Goal: Task Accomplishment & Management: Manage account settings

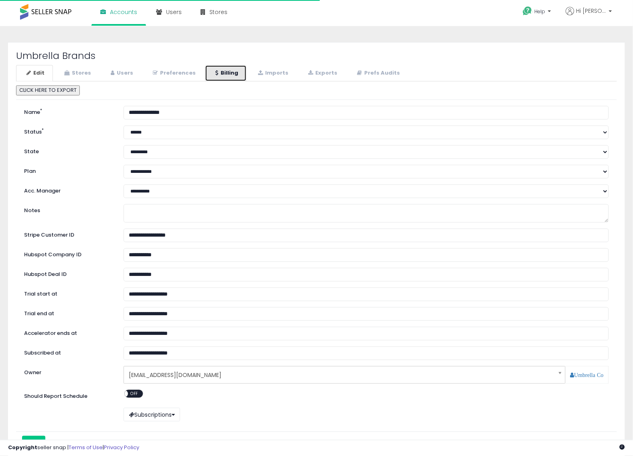
click at [227, 76] on link "Billing" at bounding box center [226, 73] width 42 height 16
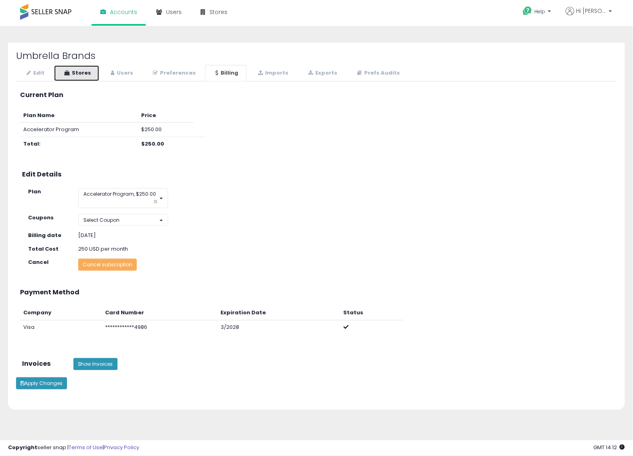
click at [89, 79] on link "Stores" at bounding box center [77, 73] width 46 height 16
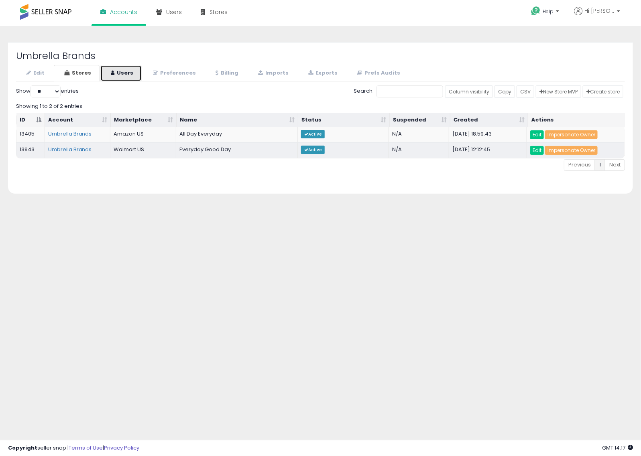
click at [123, 66] on link "Users" at bounding box center [120, 73] width 41 height 16
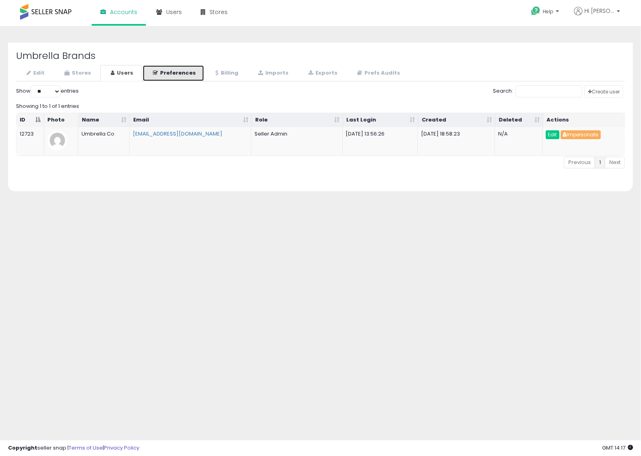
click at [173, 70] on link "Preferences" at bounding box center [173, 73] width 62 height 16
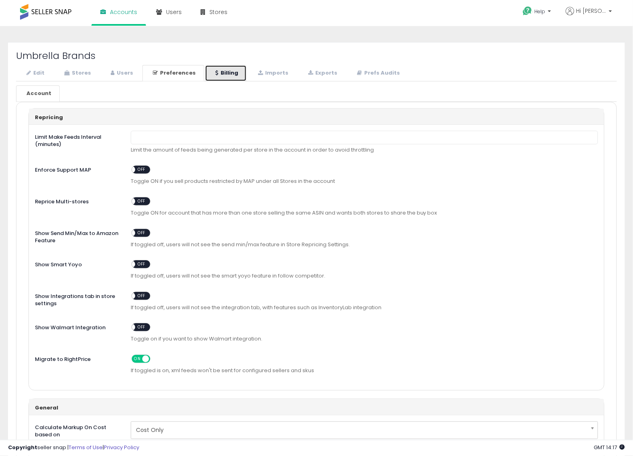
click at [215, 75] on icon at bounding box center [216, 72] width 3 height 5
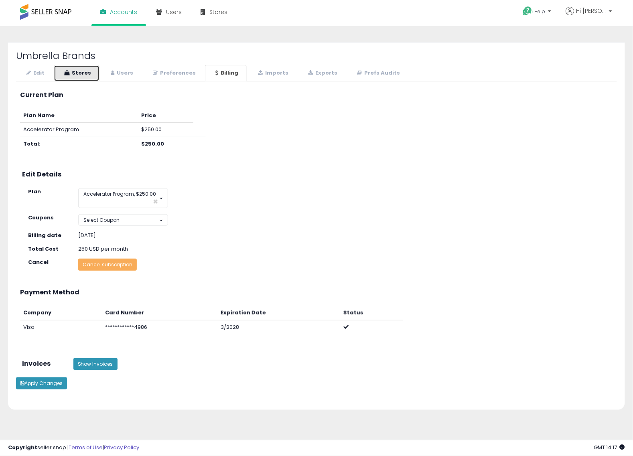
click at [79, 74] on link "Stores" at bounding box center [77, 73] width 46 height 16
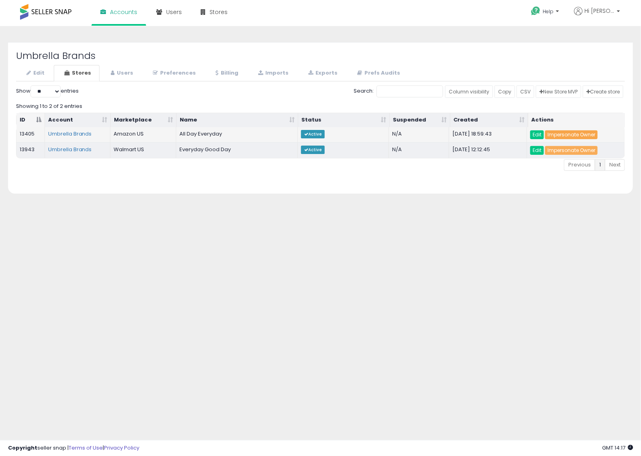
click at [588, 137] on link "Impersonate Owner" at bounding box center [571, 134] width 53 height 9
click at [30, 68] on link "Edit" at bounding box center [34, 73] width 37 height 16
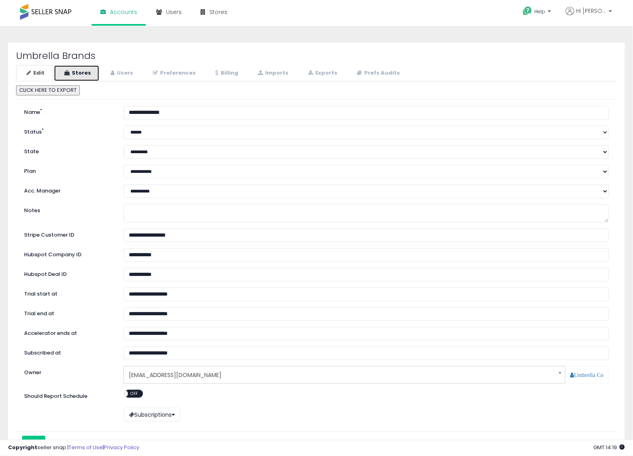
click at [66, 76] on link "Stores" at bounding box center [77, 73] width 46 height 16
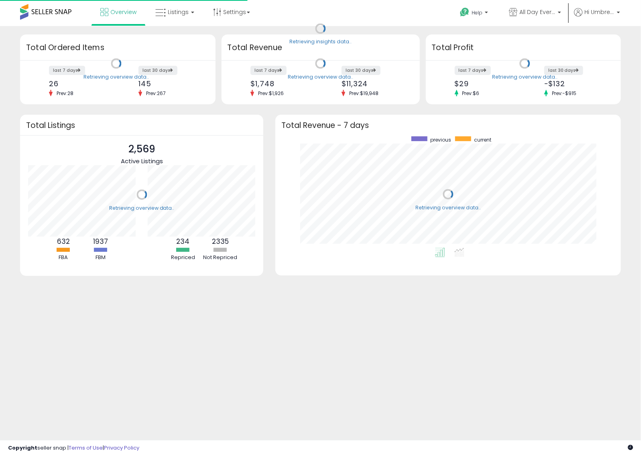
scroll to position [112, 329]
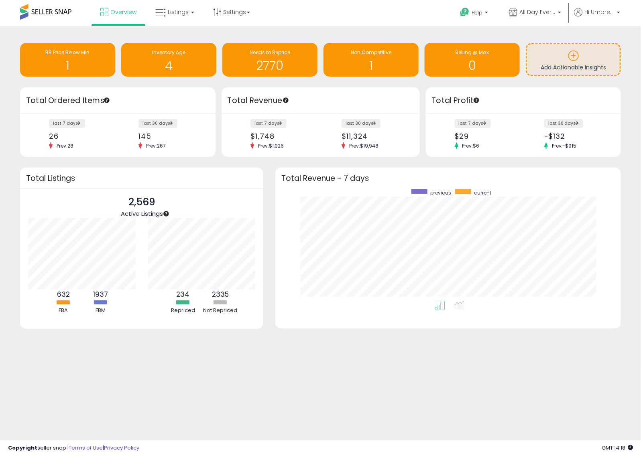
click at [544, 368] on div "Retrieving insights data.. BB Price Below Min 1 Inventory Age 4 Needs to Repric…" at bounding box center [320, 197] width 641 height 343
click at [325, 363] on div "Retrieving insights data.. BB Price Below Min 1 Inventory Age 4 Needs to Repric…" at bounding box center [320, 197] width 641 height 343
click at [173, 10] on span "Listings" at bounding box center [178, 12] width 21 height 8
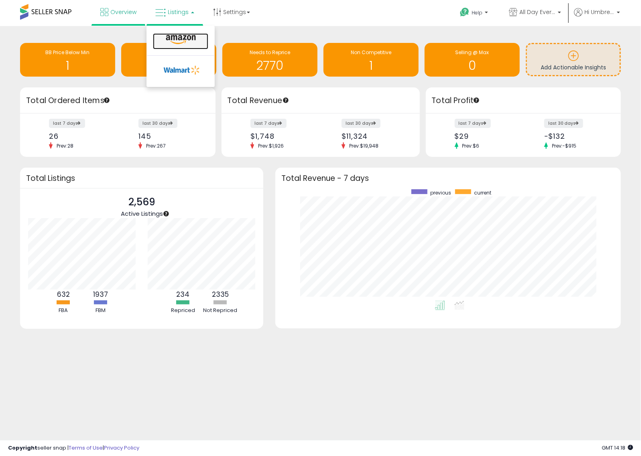
click at [179, 36] on icon at bounding box center [180, 40] width 35 height 10
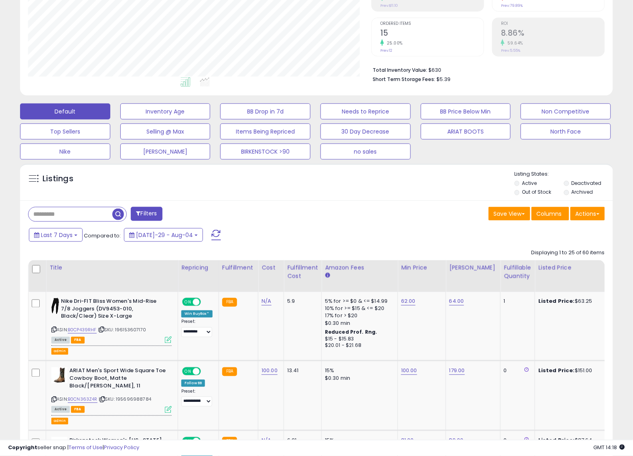
scroll to position [150, 0]
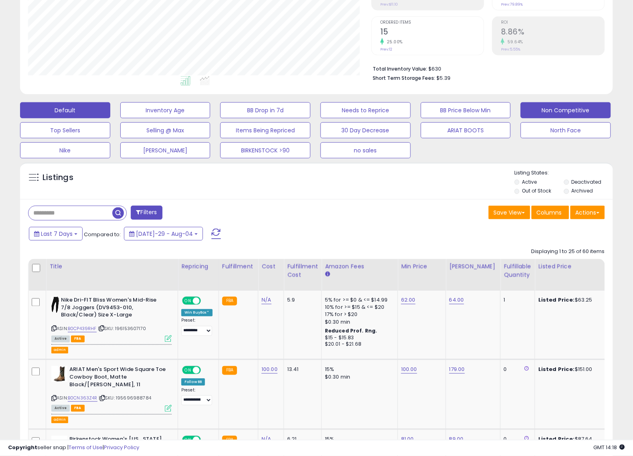
click at [211, 114] on button "Non Competitive" at bounding box center [165, 110] width 90 height 16
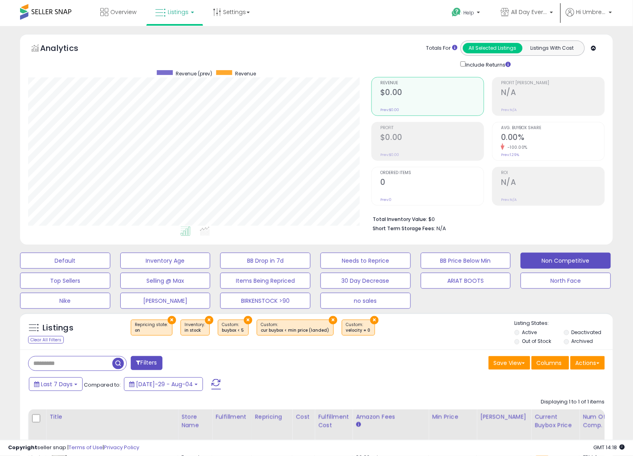
click at [247, 321] on button "×" at bounding box center [248, 320] width 8 height 8
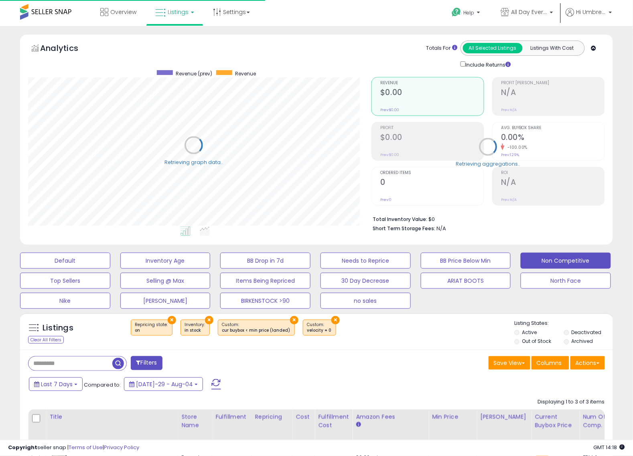
scroll to position [164, 344]
click at [331, 320] on button "×" at bounding box center [335, 320] width 8 height 8
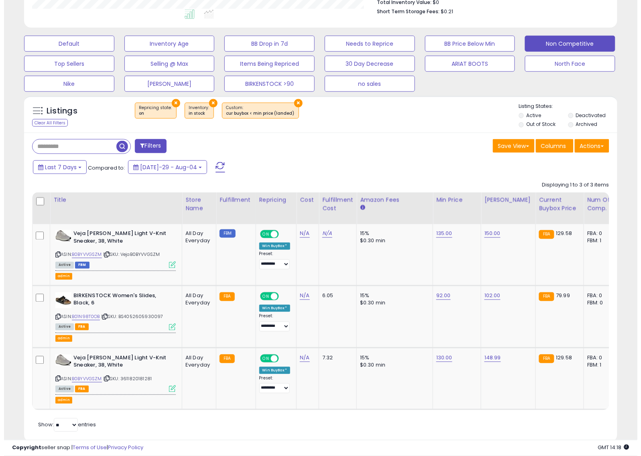
scroll to position [241, 0]
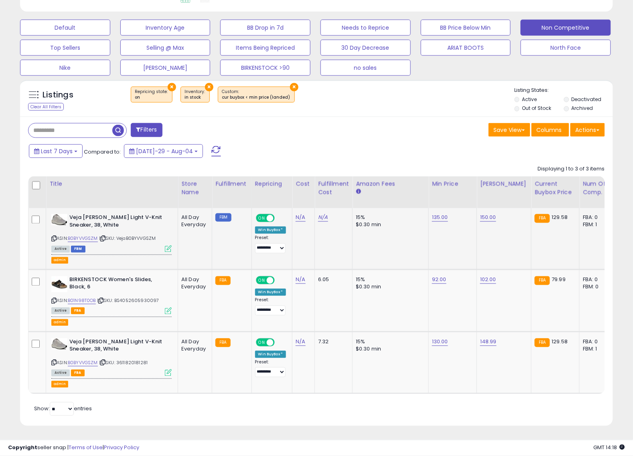
click at [169, 246] on icon at bounding box center [168, 249] width 7 height 7
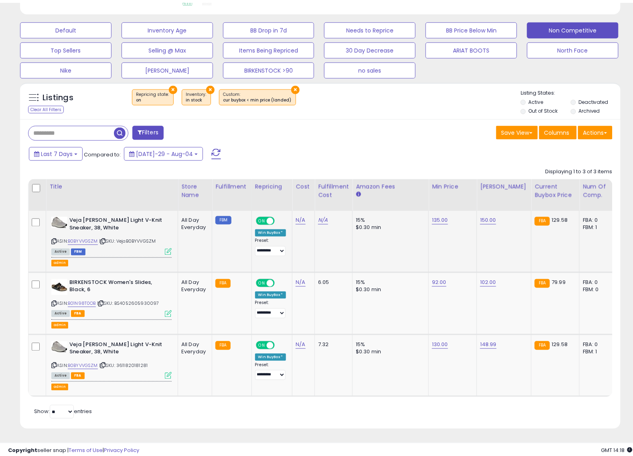
scroll to position [164, 348]
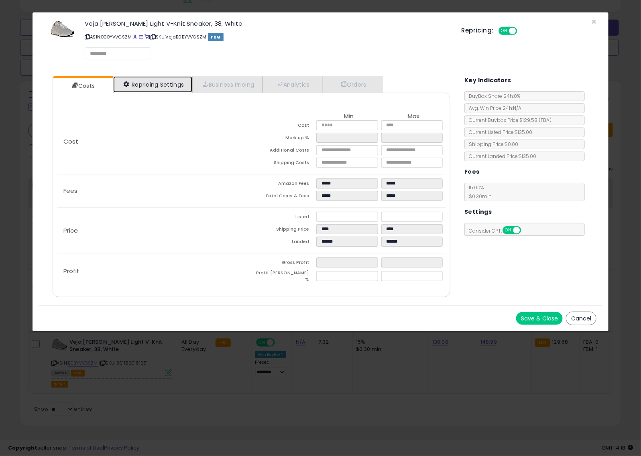
click at [151, 85] on link "Repricing Settings" at bounding box center [152, 84] width 79 height 16
select select "**********"
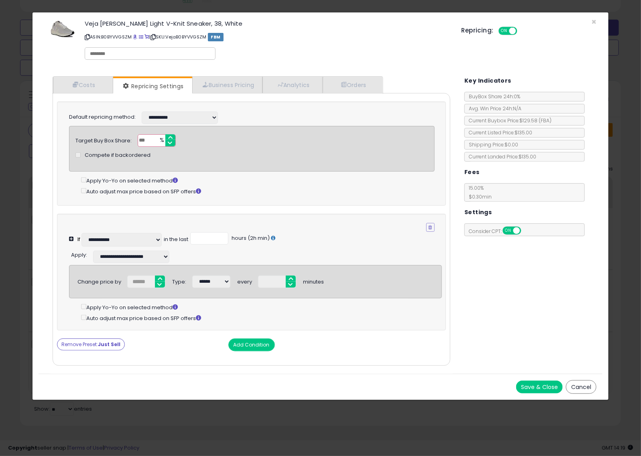
click at [596, 394] on button "Cancel" at bounding box center [581, 387] width 30 height 14
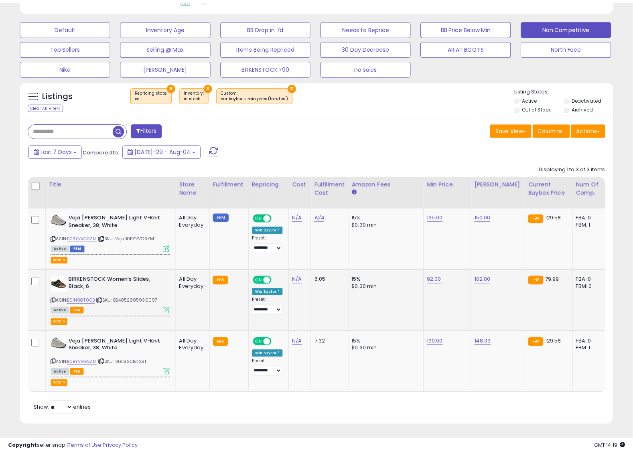
scroll to position [0, 0]
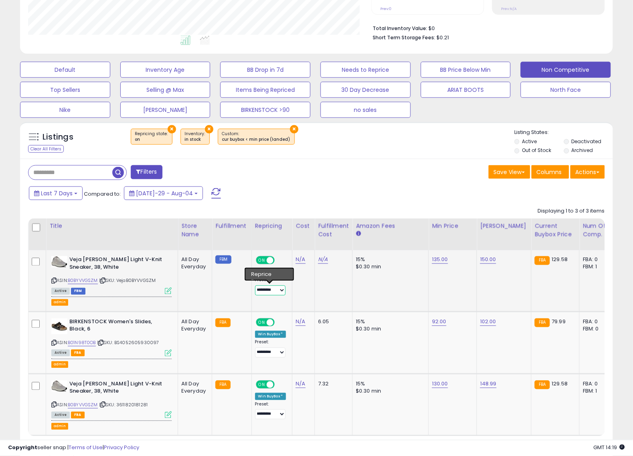
click at [280, 289] on select "**********" at bounding box center [270, 291] width 31 height 10
click at [349, 296] on td "N/A" at bounding box center [334, 280] width 38 height 61
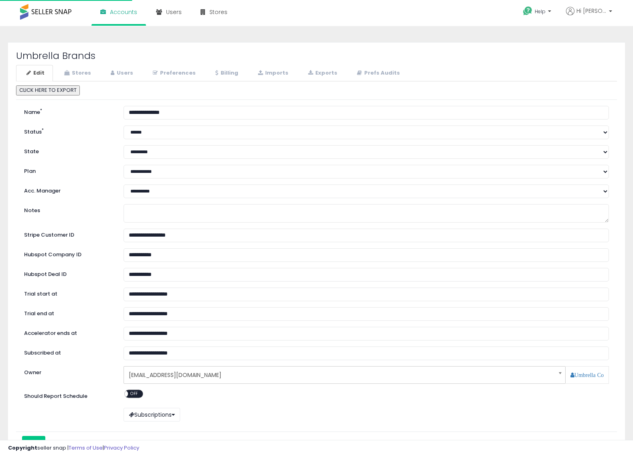
select select "**"
click at [91, 73] on link "Stores" at bounding box center [77, 73] width 46 height 16
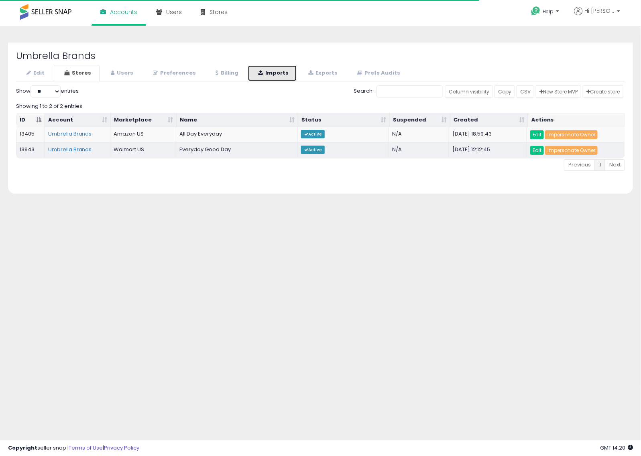
click at [251, 73] on link "Imports" at bounding box center [272, 73] width 49 height 16
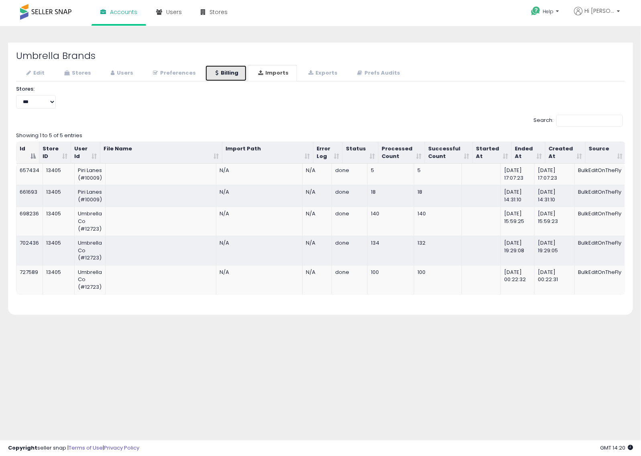
click at [231, 73] on link "Billing" at bounding box center [226, 73] width 42 height 16
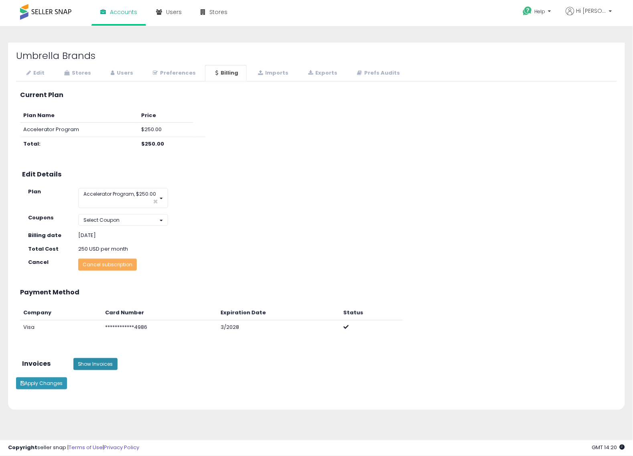
click at [96, 361] on button "Show Invoices" at bounding box center [95, 364] width 44 height 12
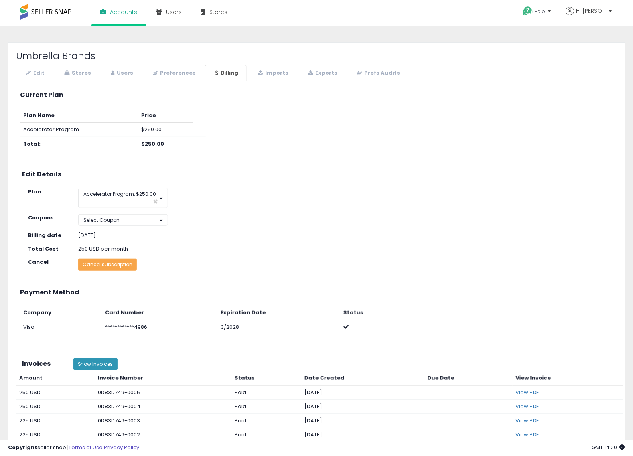
click at [114, 269] on button "Cancel subscription" at bounding box center [107, 265] width 59 height 12
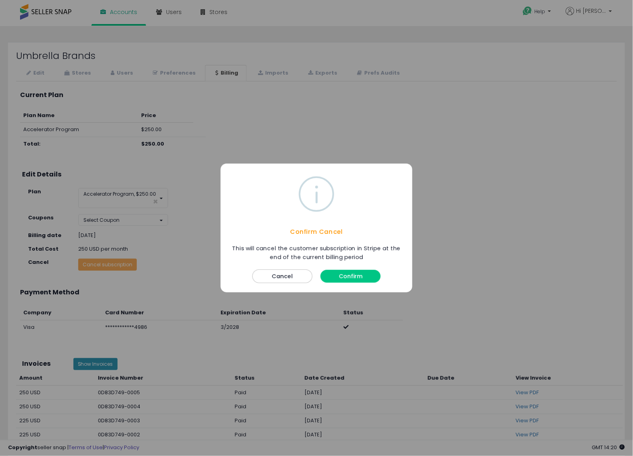
click at [354, 281] on button "Confirm" at bounding box center [351, 276] width 60 height 13
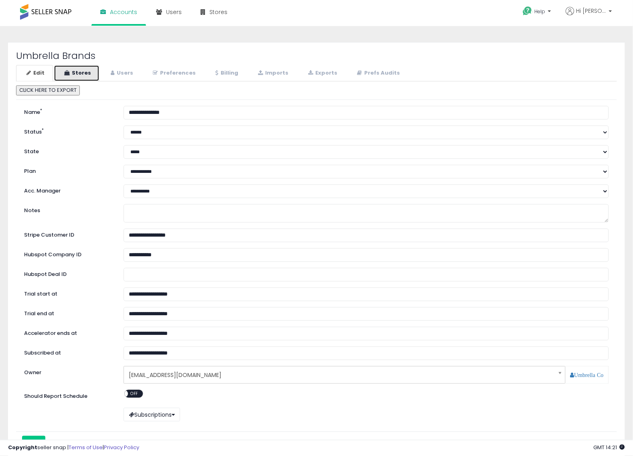
click at [75, 70] on link "Stores" at bounding box center [77, 73] width 46 height 16
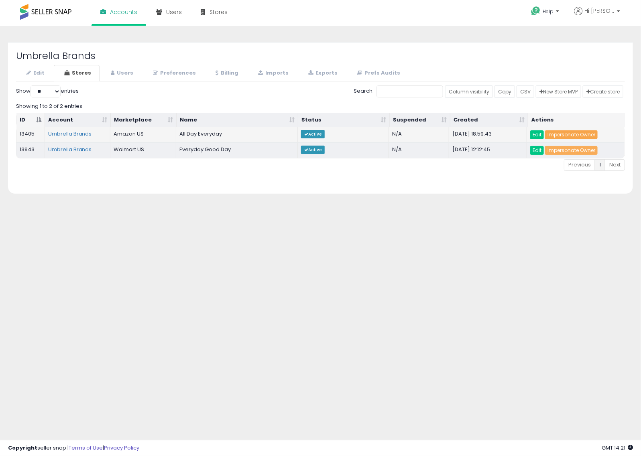
click at [560, 137] on link "Impersonate Owner" at bounding box center [571, 134] width 53 height 9
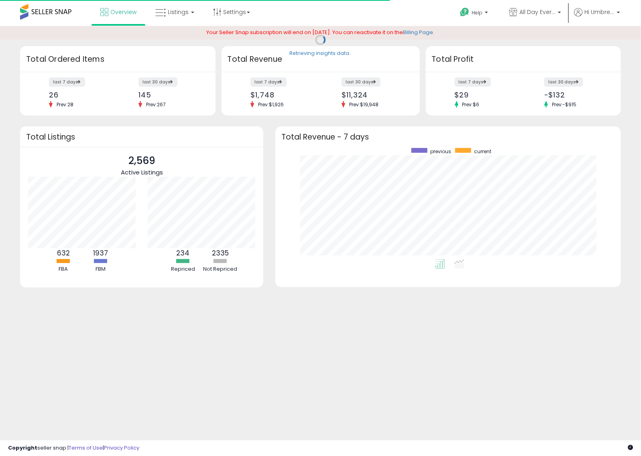
scroll to position [112, 329]
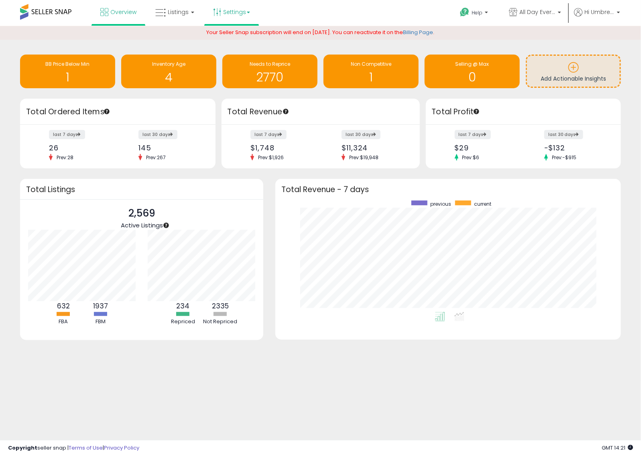
click at [225, 8] on link "Settings" at bounding box center [231, 12] width 49 height 24
click at [236, 41] on link "Store settings" at bounding box center [233, 41] width 36 height 8
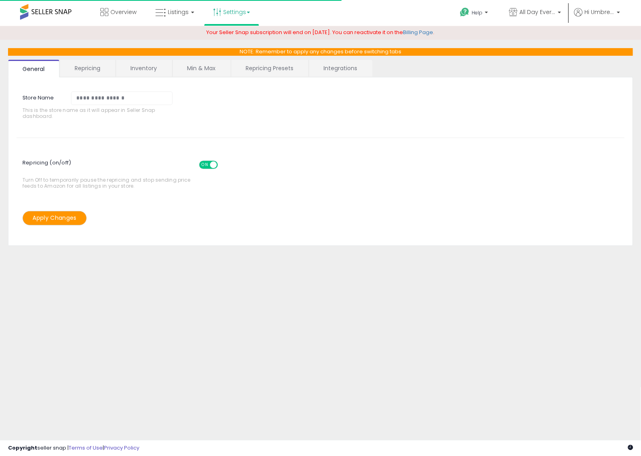
click at [256, 63] on link "Repricing Presets" at bounding box center [269, 68] width 77 height 17
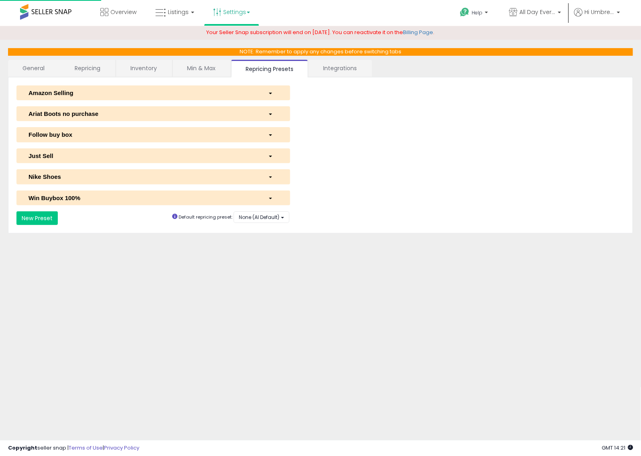
select select "*********"
select select "**********"
select select "******"
select select "**********"
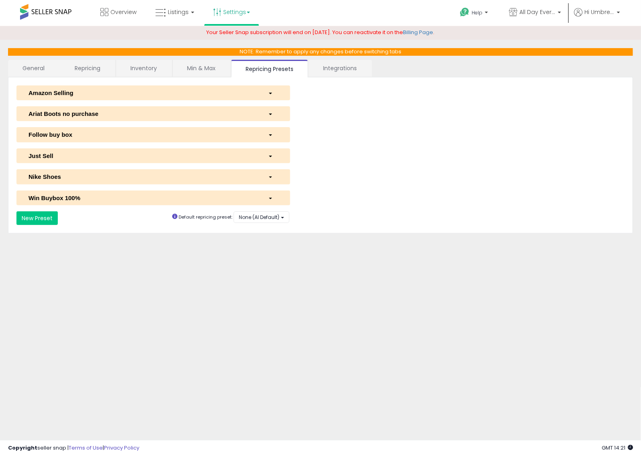
click at [136, 91] on div "Amazon Selling" at bounding box center [142, 93] width 240 height 8
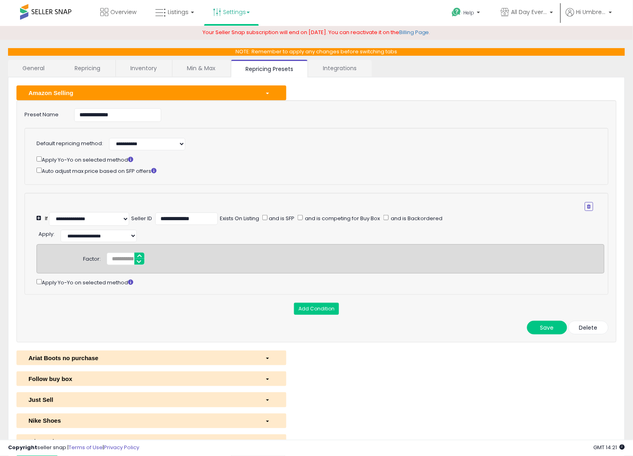
click at [136, 91] on div "Amazon Selling" at bounding box center [140, 93] width 237 height 8
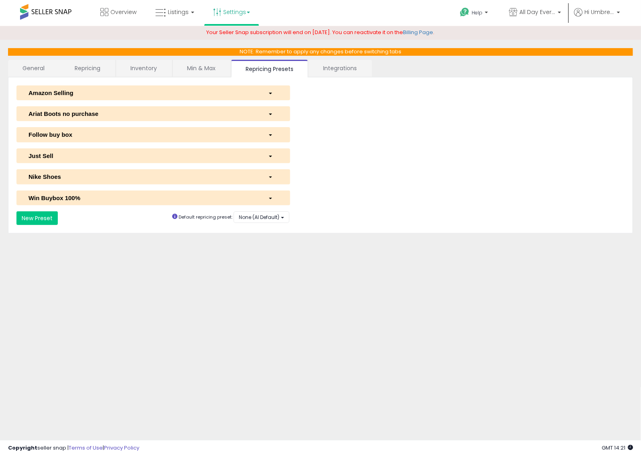
click at [135, 114] on div "Ariat Boots no purchase" at bounding box center [142, 114] width 240 height 8
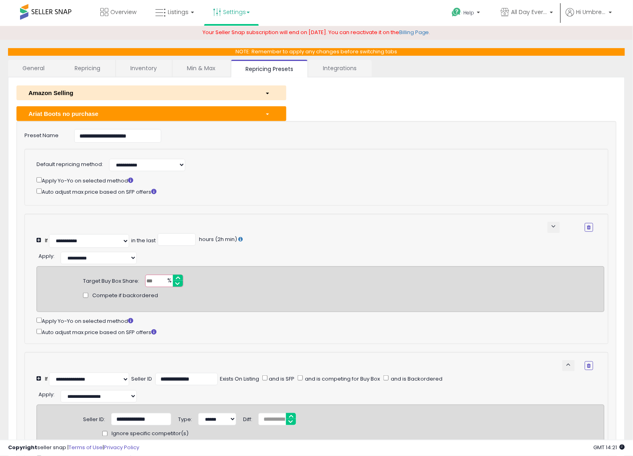
click at [161, 121] on button "Ariat Boots no purchase" at bounding box center [151, 113] width 270 height 15
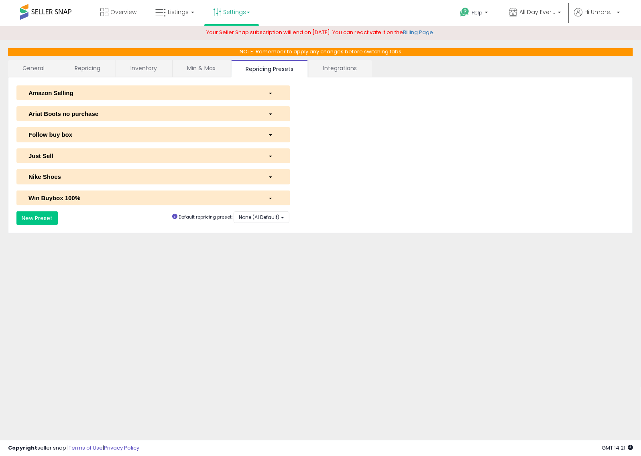
click at [151, 137] on div "Follow buy box" at bounding box center [142, 134] width 240 height 8
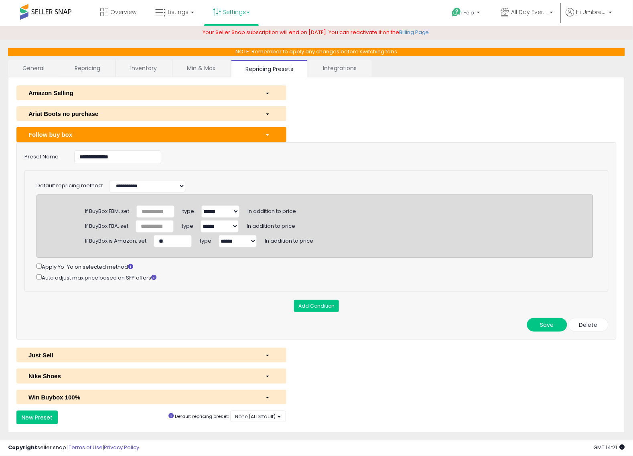
click at [151, 137] on div "Follow buy box" at bounding box center [140, 134] width 237 height 8
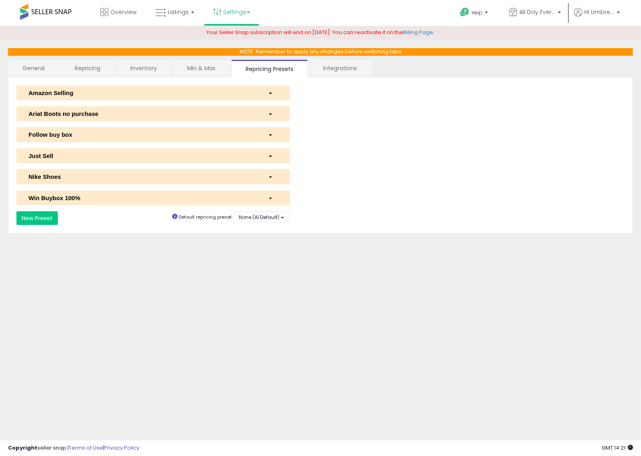
click at [147, 161] on button "Just Sell" at bounding box center [153, 155] width 274 height 15
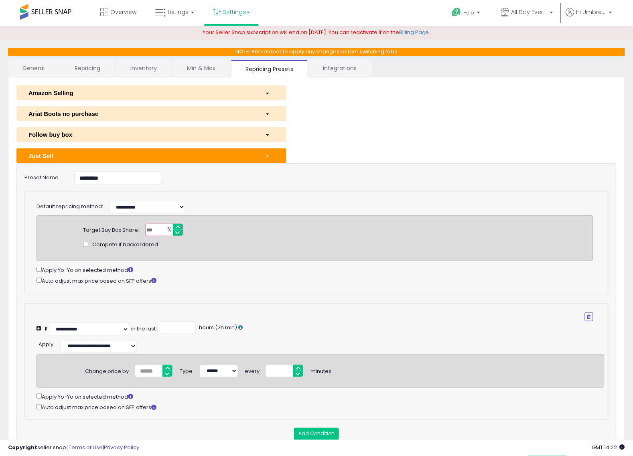
click at [147, 159] on div "Just Sell" at bounding box center [140, 156] width 237 height 8
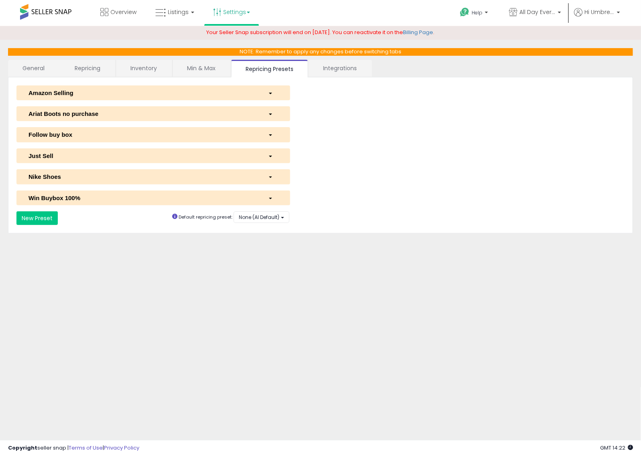
click at [152, 169] on button "Nike Shoes" at bounding box center [153, 176] width 274 height 15
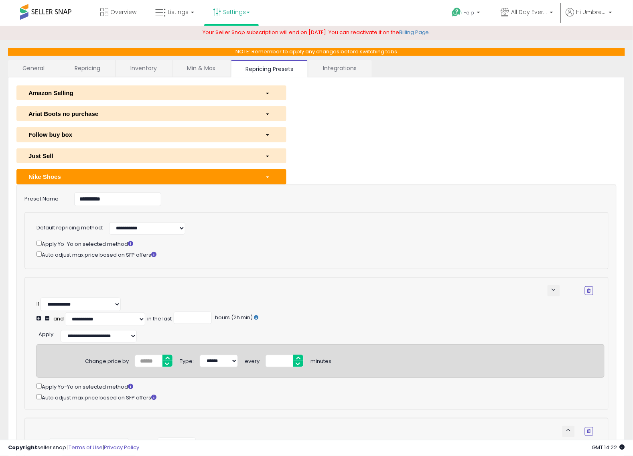
click at [152, 173] on div "Nike Shoes" at bounding box center [140, 177] width 237 height 8
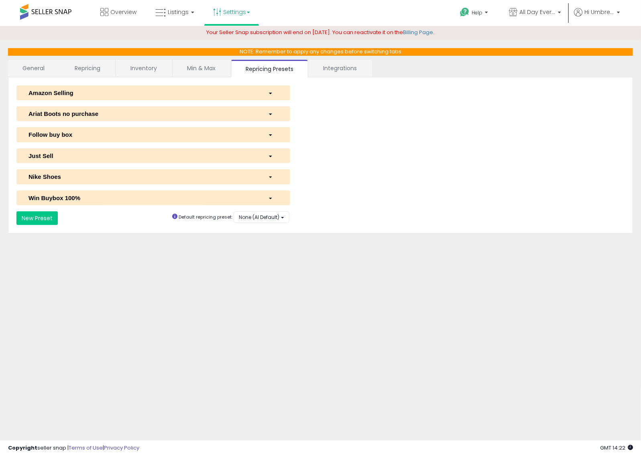
click at [159, 197] on div "Win Buybox 100%" at bounding box center [142, 198] width 240 height 8
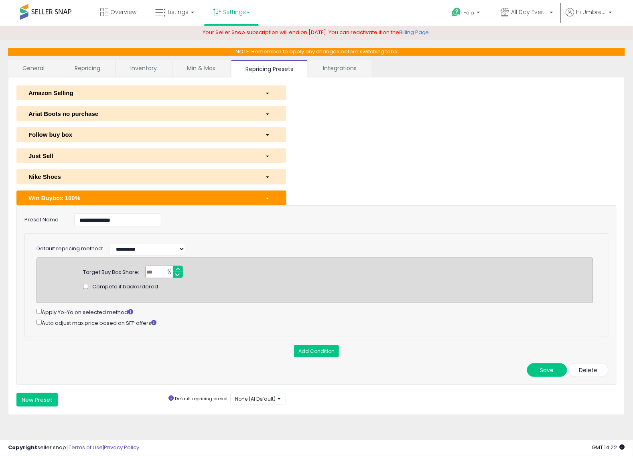
click at [159, 197] on div "Win Buybox 100%" at bounding box center [140, 198] width 237 height 8
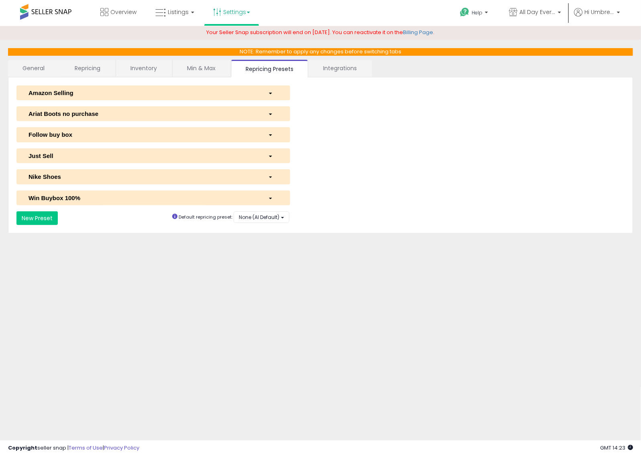
click at [129, 115] on div "Ariat Boots no purchase" at bounding box center [142, 114] width 240 height 8
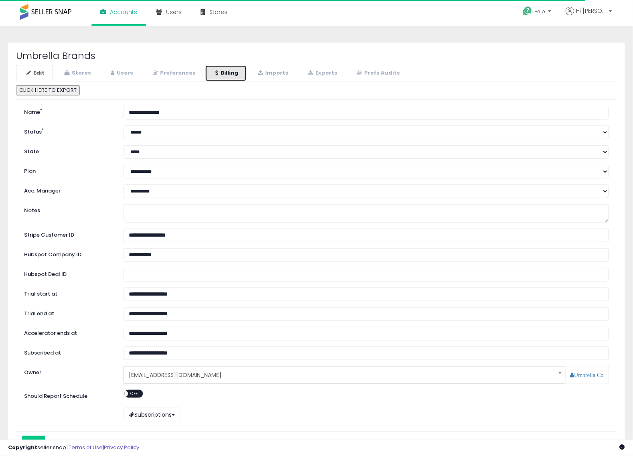
click at [228, 70] on link "Billing" at bounding box center [226, 73] width 42 height 16
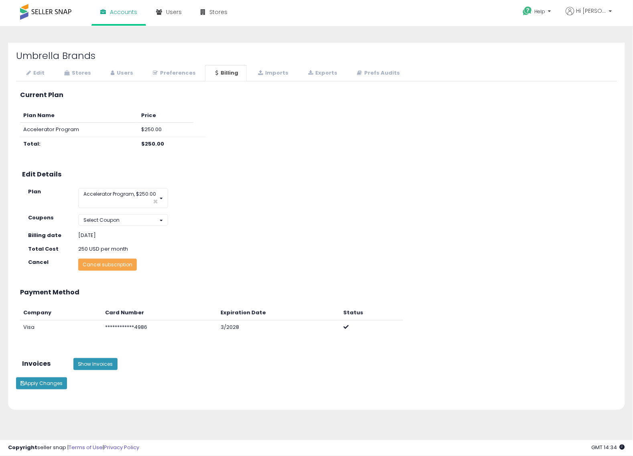
click at [119, 269] on button "Cancel subscription" at bounding box center [107, 265] width 59 height 12
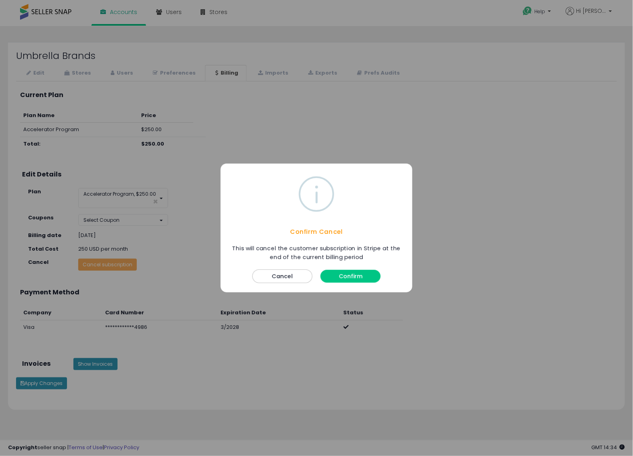
click at [358, 280] on button "Confirm" at bounding box center [351, 276] width 60 height 13
